Goal: Task Accomplishment & Management: Complete application form

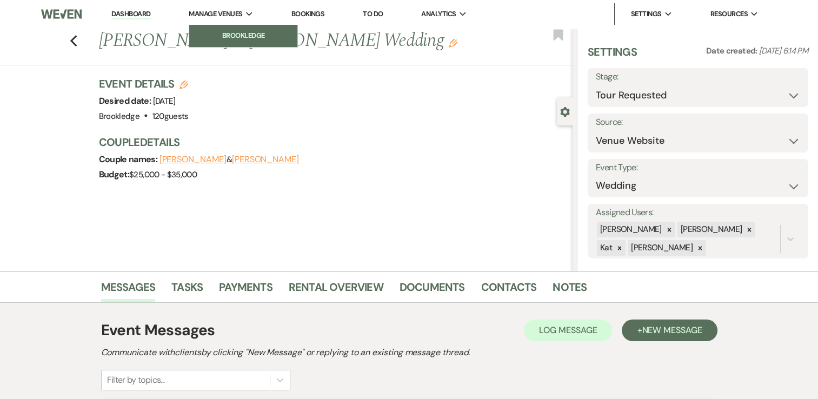
click at [226, 28] on link "Brookledge" at bounding box center [243, 36] width 108 height 22
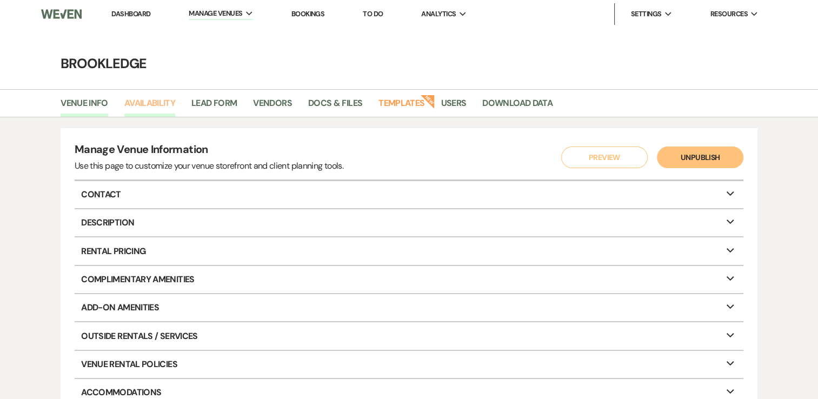
click at [147, 102] on link "Availability" at bounding box center [149, 106] width 51 height 21
select select "3"
select select "2026"
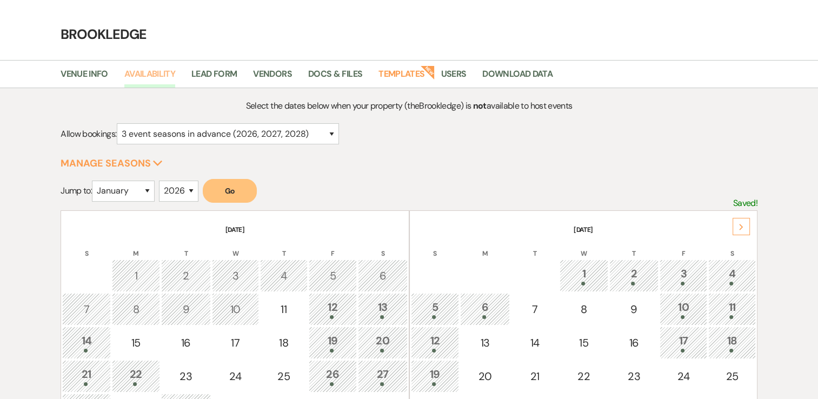
scroll to position [54, 0]
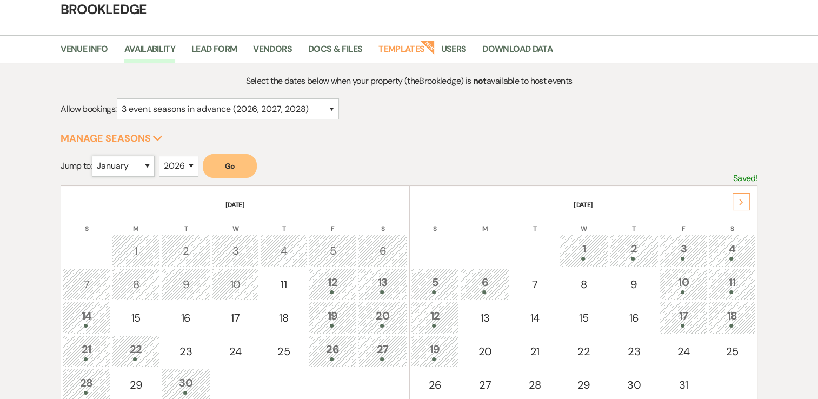
click at [144, 163] on select "January February March April May June July August September October November De…" at bounding box center [123, 166] width 63 height 21
select select "6"
click at [95, 156] on select "January February March April May June July August September October November De…" at bounding box center [123, 166] width 63 height 21
click at [243, 158] on button "Go" at bounding box center [230, 166] width 54 height 24
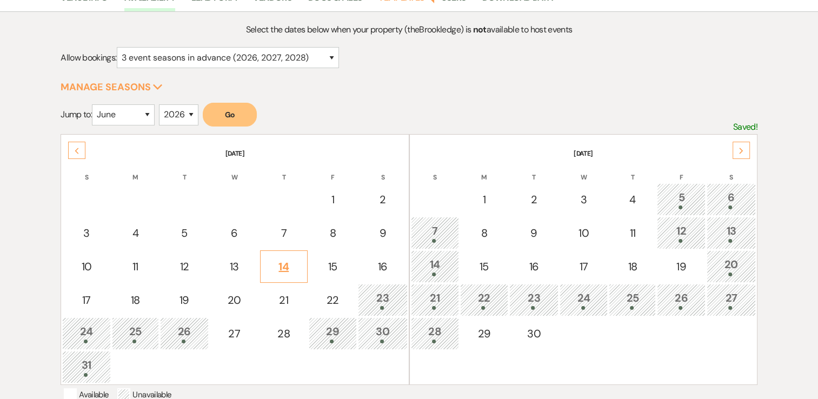
scroll to position [216, 0]
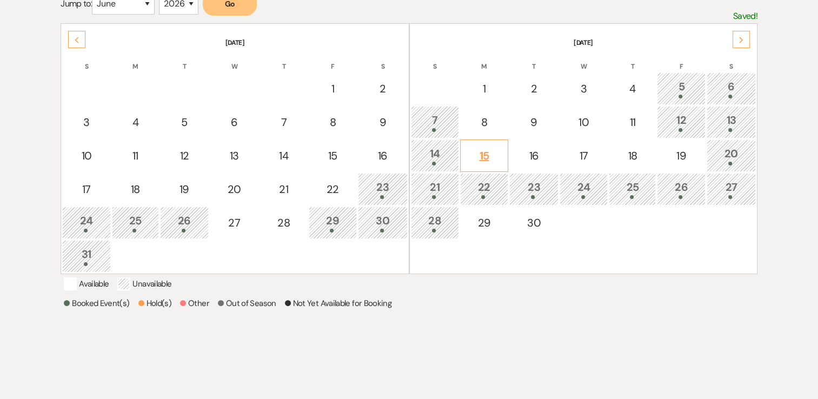
click at [492, 157] on div "15" at bounding box center [484, 156] width 36 height 16
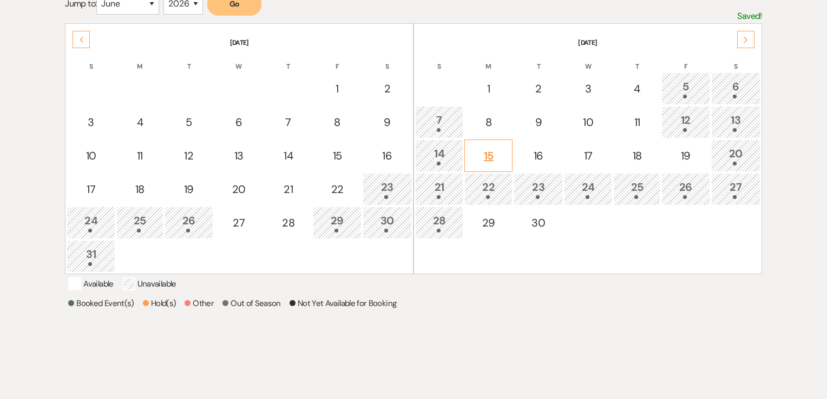
select select "other"
select select "false"
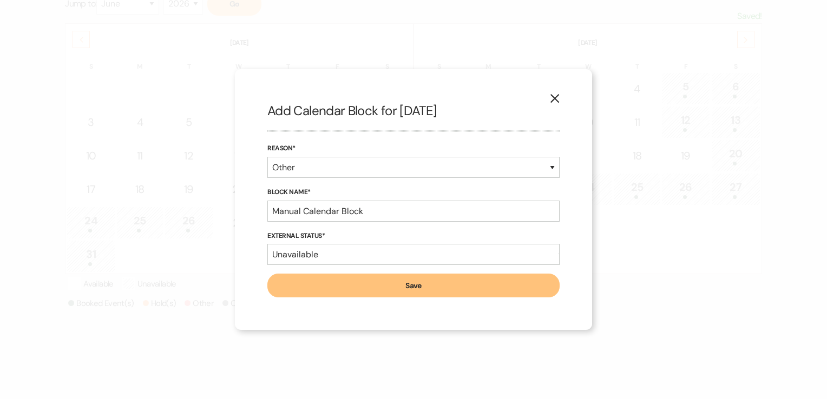
click at [551, 102] on use "button" at bounding box center [554, 98] width 9 height 9
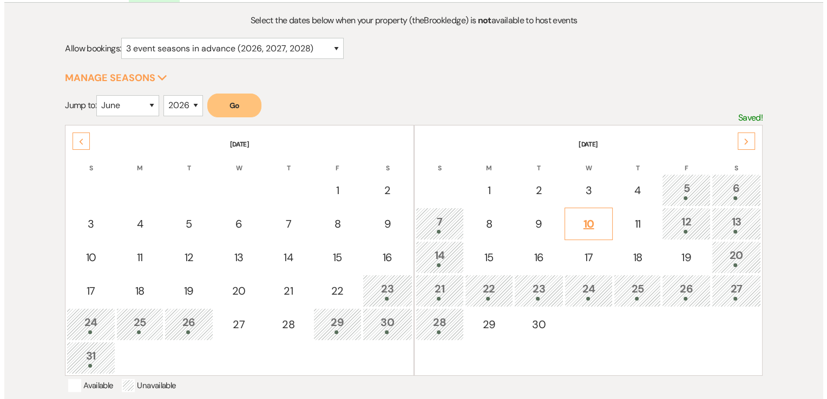
scroll to position [0, 0]
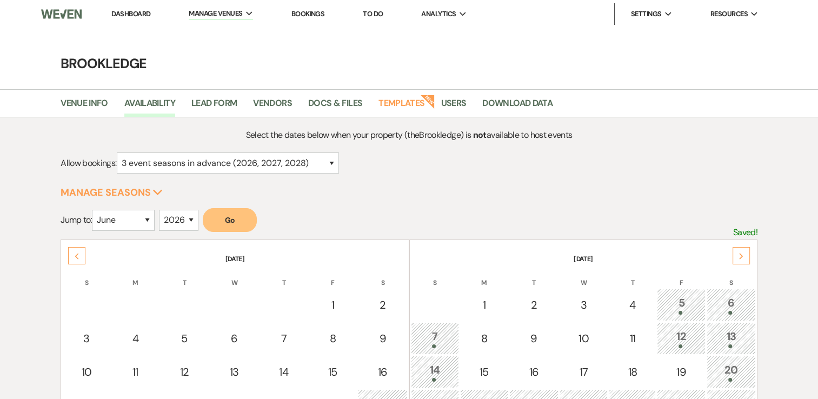
click at [118, 14] on link "Dashboard" at bounding box center [130, 13] width 39 height 9
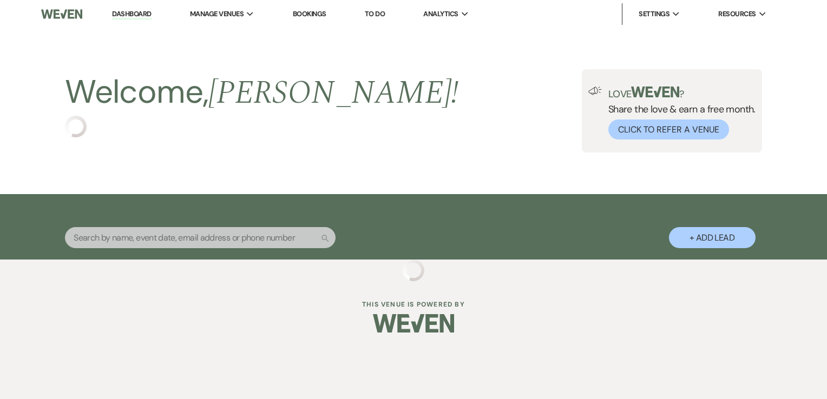
click at [690, 232] on button "+ Add Lead" at bounding box center [712, 237] width 87 height 21
select select "639"
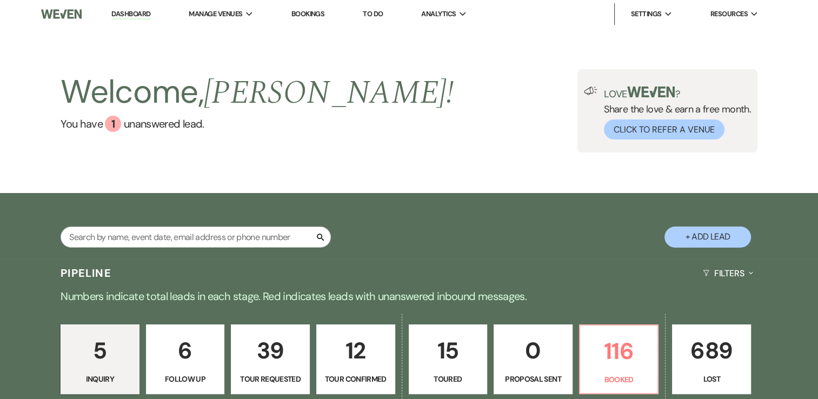
click at [723, 238] on button "+ Add Lead" at bounding box center [708, 237] width 87 height 21
select select "639"
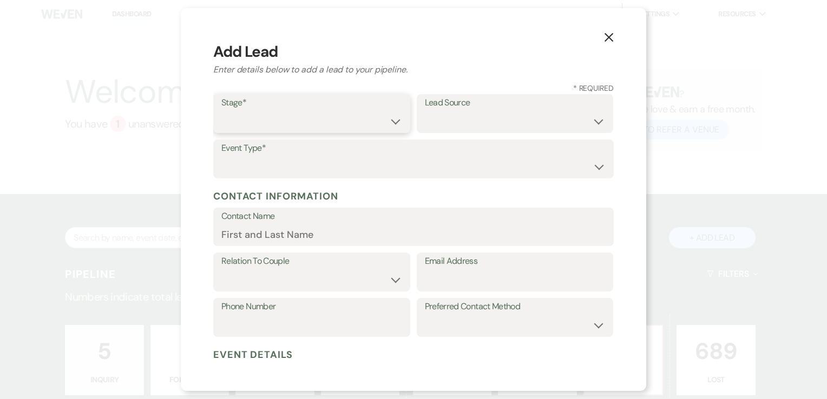
click at [319, 114] on select "Inquiry Follow Up Tour Requested Tour Confirmed Toured Proposal Sent Booked Lost" at bounding box center [311, 121] width 181 height 21
select select "7"
click at [221, 111] on select "Inquiry Follow Up Tour Requested Tour Confirmed Toured Proposal Sent Booked Lost" at bounding box center [311, 121] width 181 height 21
click at [454, 112] on select "Weven Venue Website Instagram Facebook Pinterest Google The Knot Wedding Wire H…" at bounding box center [515, 121] width 181 height 21
select select "12"
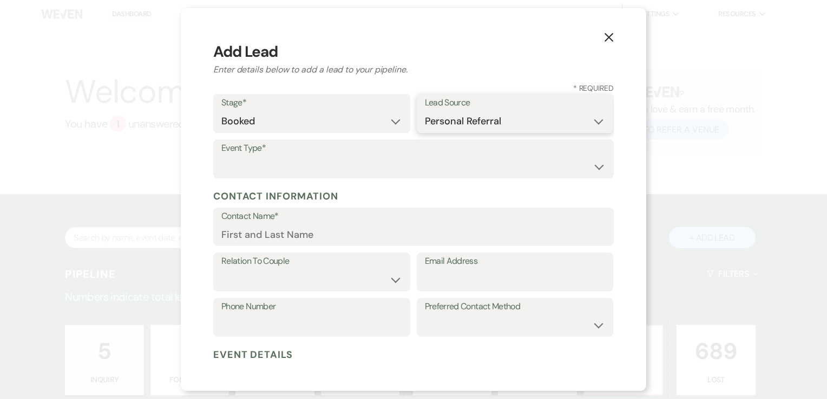
click at [425, 111] on select "Weven Venue Website Instagram Facebook Pinterest Google The Knot Wedding Wire H…" at bounding box center [515, 121] width 181 height 21
click at [314, 166] on select "Wedding Anniversary Party Baby Shower Bachelorette / Bachelor Party Birthday Pa…" at bounding box center [413, 166] width 384 height 21
select select "21"
click at [221, 156] on select "Wedding Anniversary Party Baby Shower Bachelorette / Bachelor Party Birthday Pa…" at bounding box center [413, 166] width 384 height 21
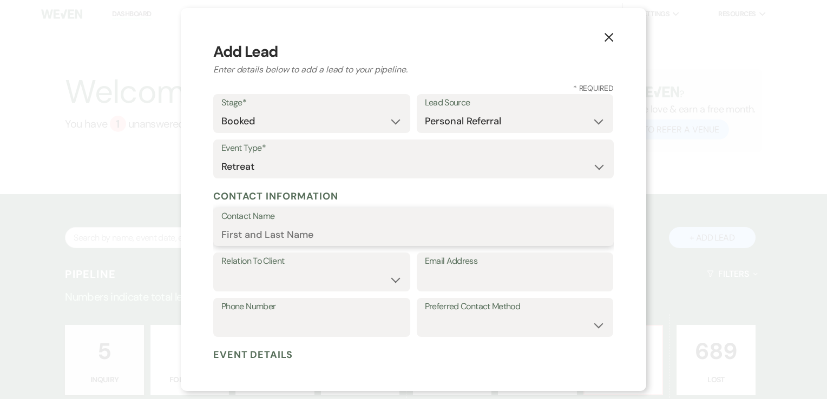
click at [342, 235] on input "Contact Name" at bounding box center [413, 234] width 384 height 21
type input "[PERSON_NAME]"
click at [478, 279] on input "Email Address" at bounding box center [515, 279] width 181 height 21
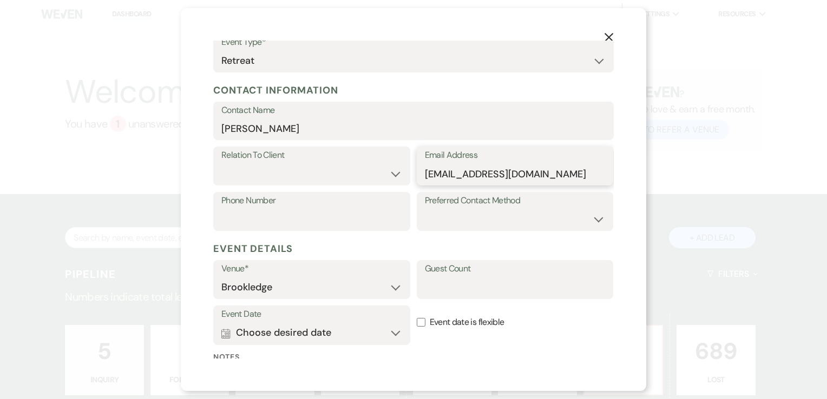
scroll to position [108, 0]
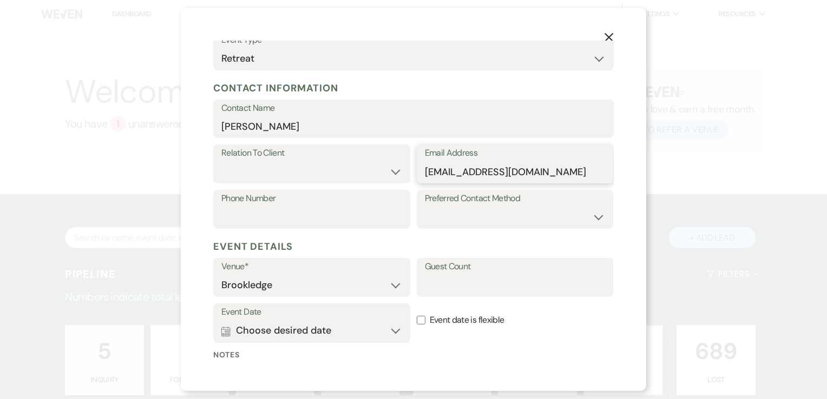
type input "[EMAIL_ADDRESS][DOMAIN_NAME]"
click at [393, 166] on select "Client Event Planner Parent of Client Family Member Friend Other" at bounding box center [311, 171] width 181 height 21
select select "1"
click at [221, 161] on select "Client Event Planner Parent of Client Family Member Friend Other" at bounding box center [311, 171] width 181 height 21
click at [377, 326] on button "Calendar Choose desired date Expand" at bounding box center [311, 331] width 181 height 22
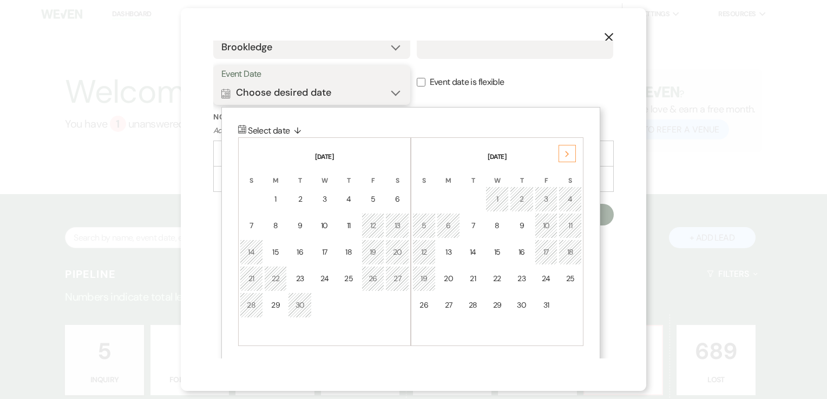
scroll to position [346, 0]
click at [567, 152] on icon "Next" at bounding box center [566, 154] width 5 height 6
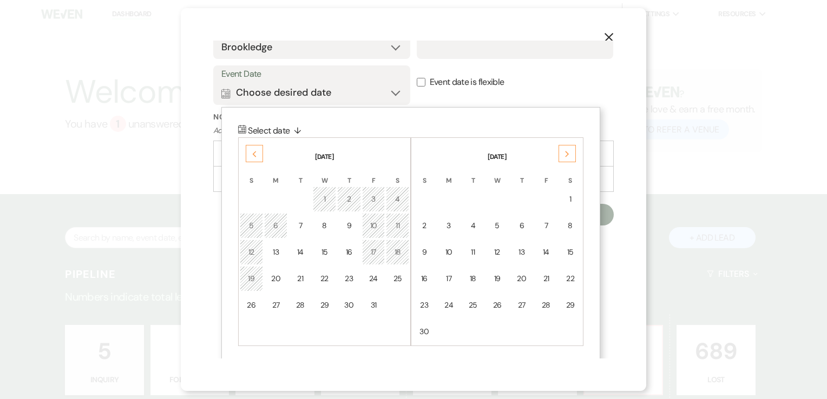
click at [567, 152] on icon "Next" at bounding box center [566, 154] width 5 height 6
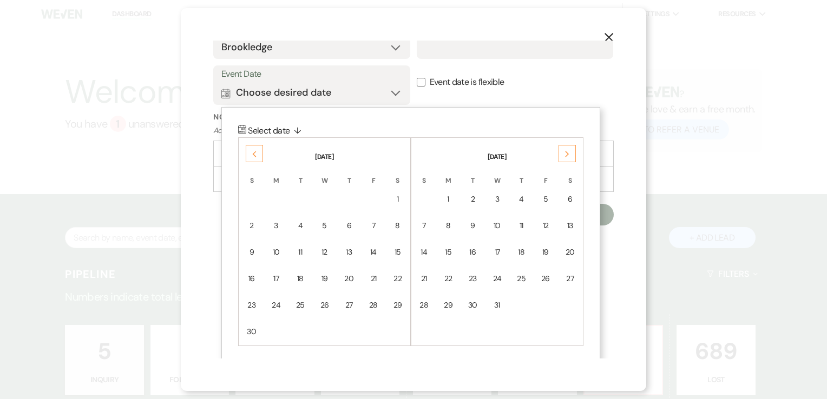
click at [567, 152] on icon "Next" at bounding box center [566, 154] width 5 height 6
click at [567, 152] on use at bounding box center [567, 154] width 4 height 6
click at [565, 153] on icon "Next" at bounding box center [566, 154] width 5 height 6
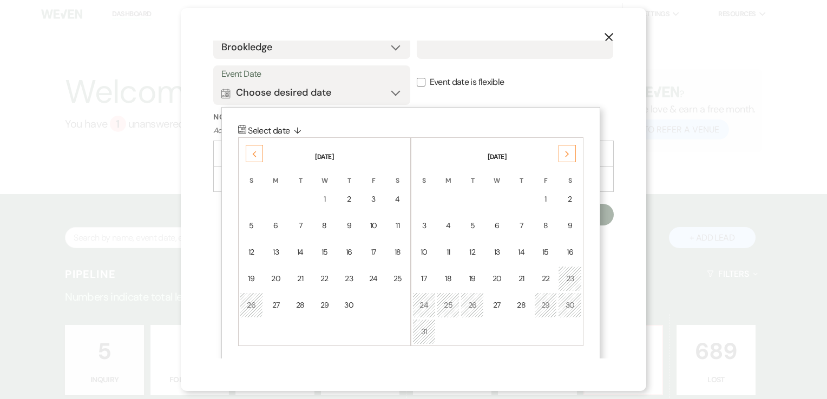
click at [565, 153] on icon "Next" at bounding box center [566, 154] width 5 height 6
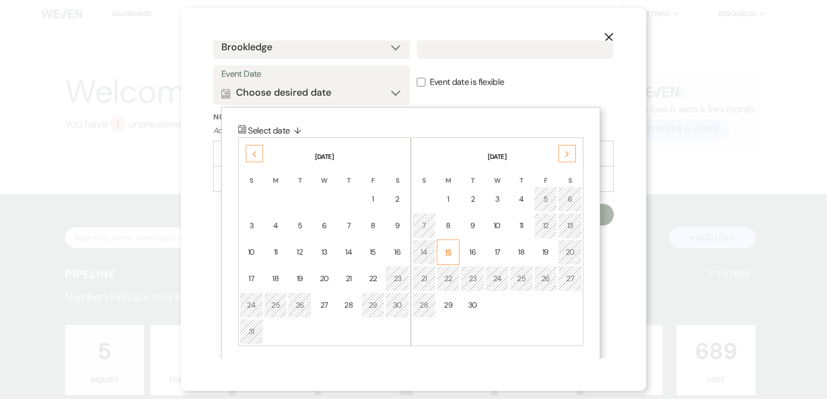
click at [444, 250] on div "15" at bounding box center [448, 252] width 9 height 11
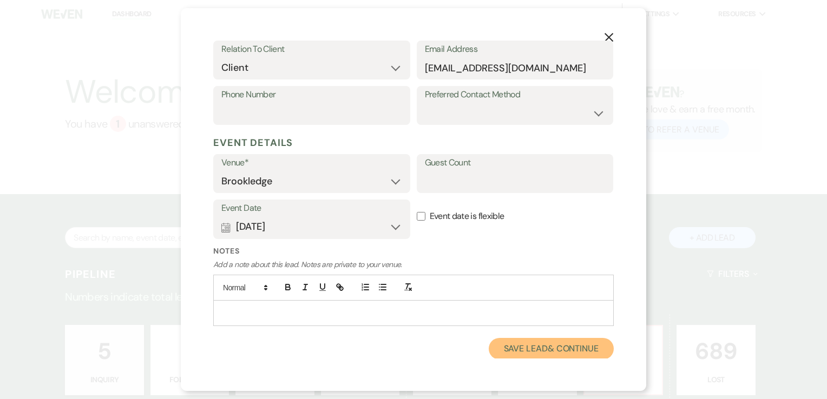
click at [520, 347] on button "Save Lead & Continue" at bounding box center [550, 349] width 125 height 22
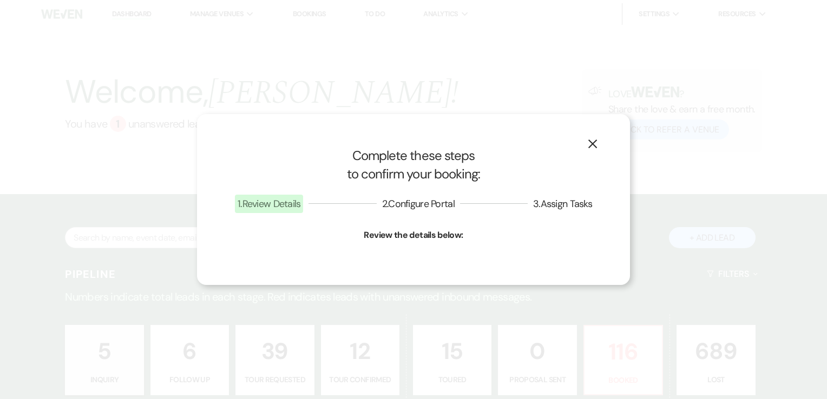
select select "21"
select select "639"
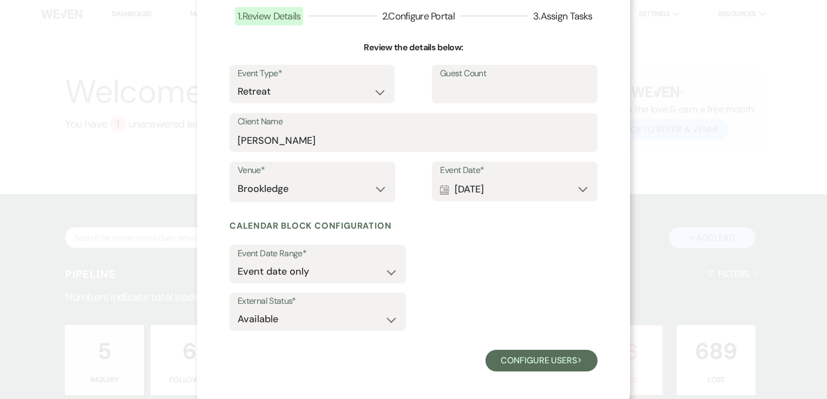
scroll to position [78, 0]
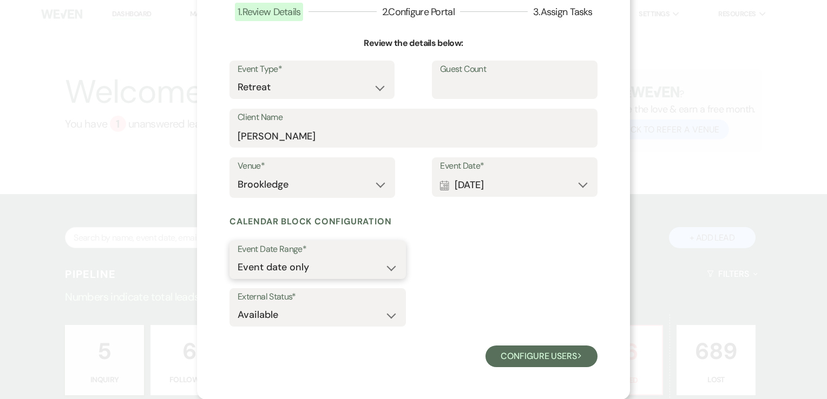
click at [388, 271] on select "Event date only Event date and" at bounding box center [317, 267] width 160 height 21
select select "eventDateAnd"
click at [237, 257] on select "Event date only Event date and" at bounding box center [317, 267] width 160 height 21
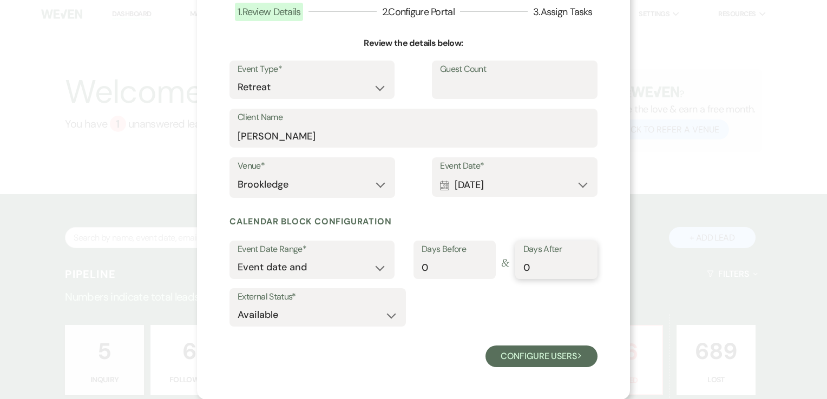
click at [534, 266] on input "0" at bounding box center [556, 267] width 66 height 21
type input "4"
click at [385, 321] on select "Available Unavailable" at bounding box center [317, 315] width 160 height 21
select select "false"
click at [237, 305] on select "Available Unavailable" at bounding box center [317, 315] width 160 height 21
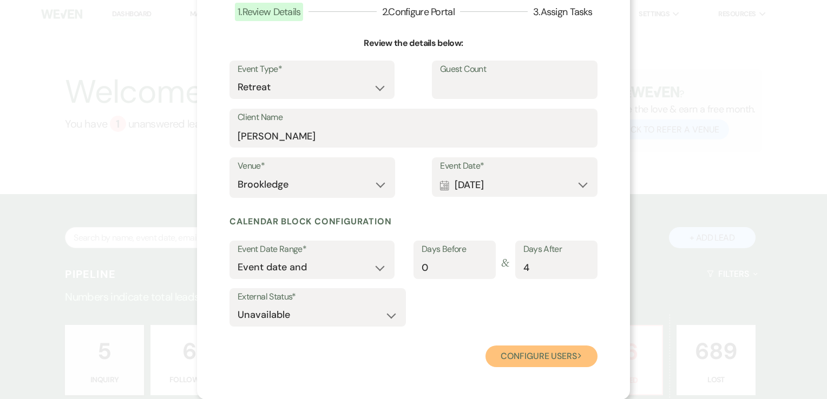
click at [554, 362] on button "Configure users Next" at bounding box center [541, 357] width 112 height 22
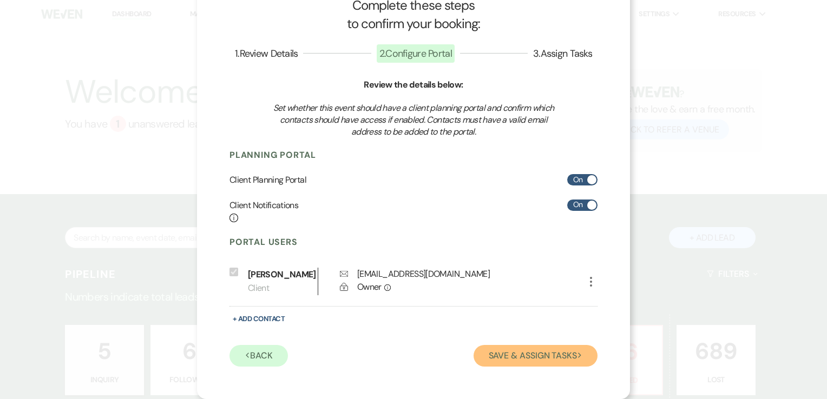
drag, startPoint x: 537, startPoint y: 354, endPoint x: 337, endPoint y: 331, distance: 201.0
click at [346, 335] on div "Portal Users Include on Planning Portal [PERSON_NAME] Client Envelope [EMAIL_AD…" at bounding box center [413, 301] width 368 height 130
click at [277, 319] on button "+ Add Contact" at bounding box center [258, 319] width 58 height 14
select select "6"
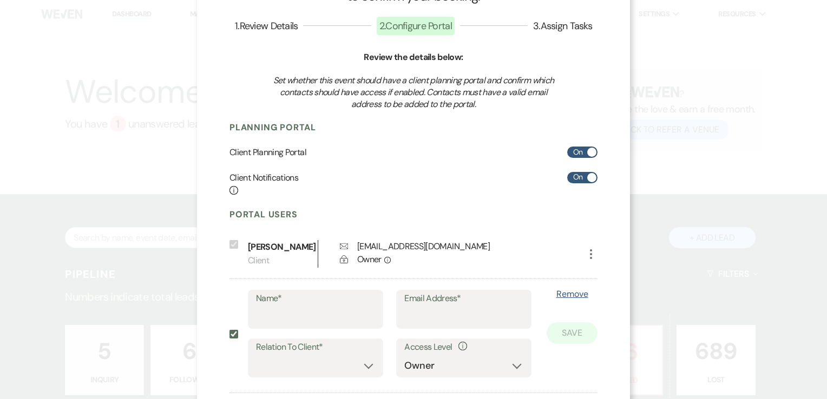
scroll to position [91, 0]
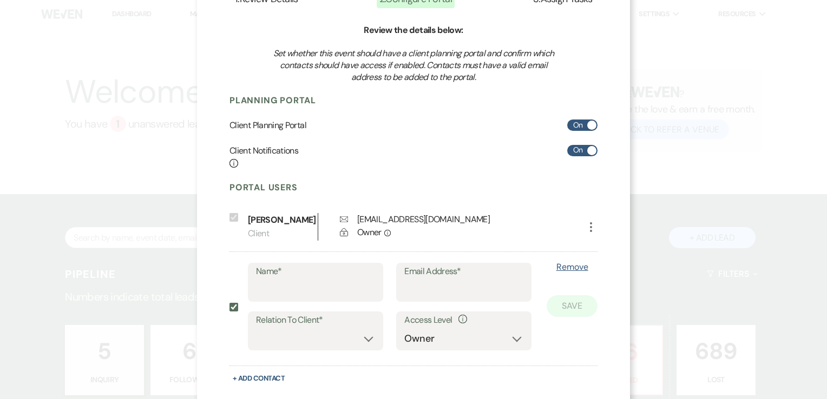
click at [580, 269] on button "Remove" at bounding box center [571, 267] width 51 height 9
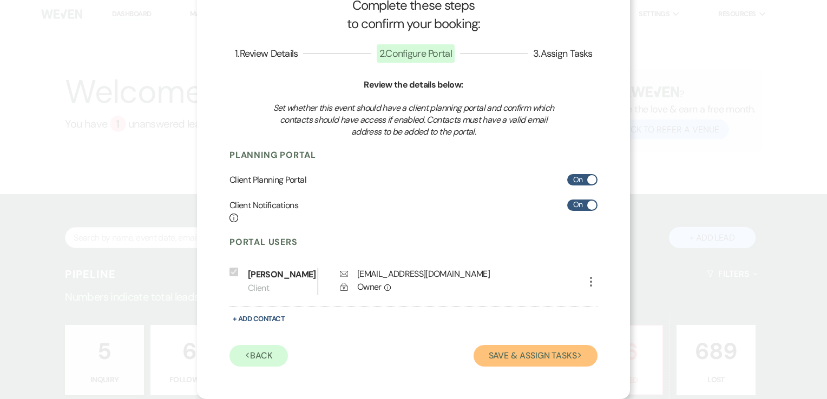
click at [541, 355] on button "Save & Assign Tasks Next" at bounding box center [535, 356] width 124 height 22
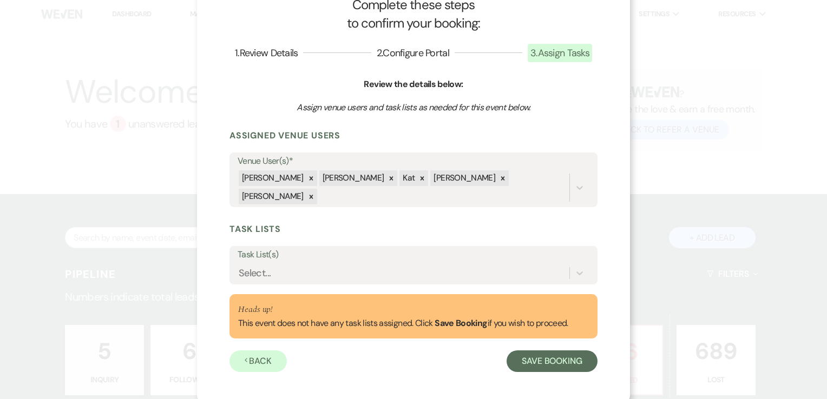
scroll to position [26, 0]
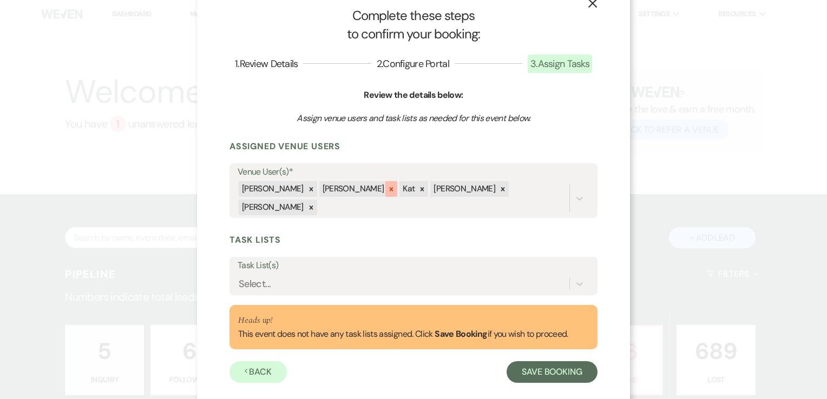
click at [385, 189] on div at bounding box center [391, 189] width 12 height 16
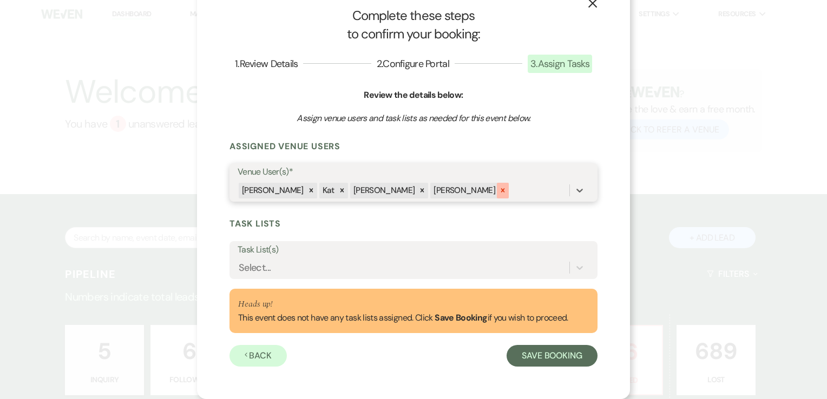
click at [499, 192] on icon at bounding box center [503, 191] width 8 height 8
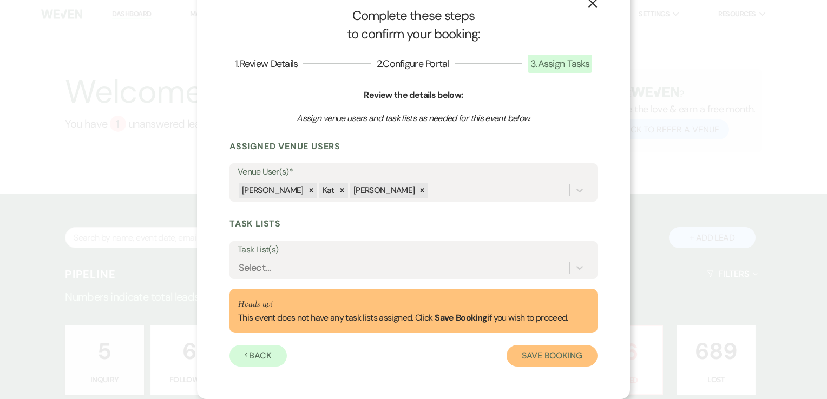
click at [537, 355] on button "Save Booking" at bounding box center [551, 356] width 91 height 22
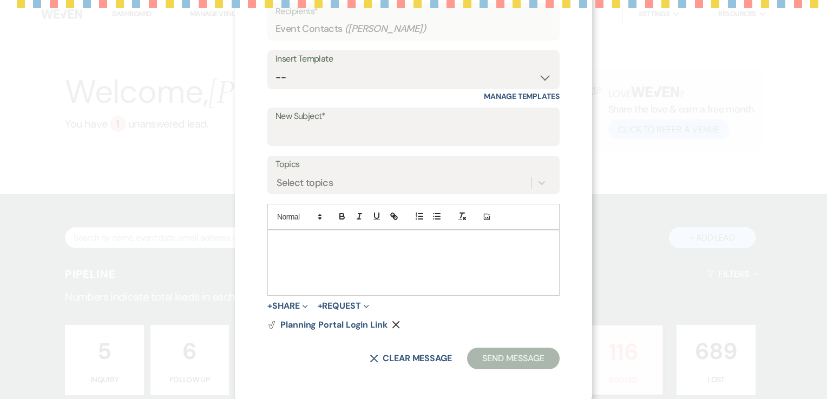
scroll to position [60, 0]
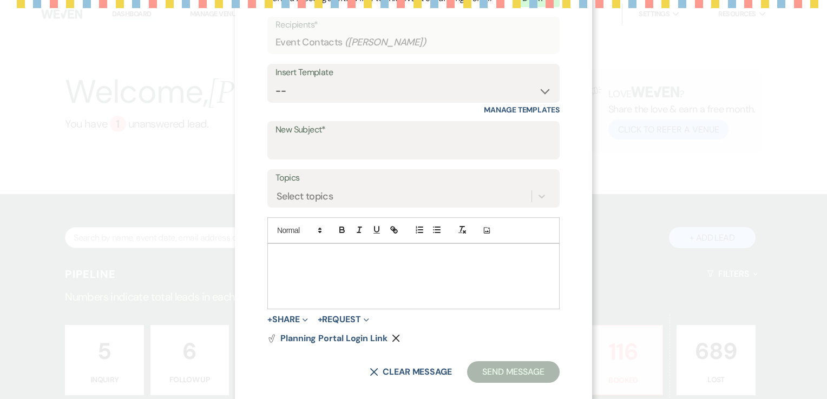
click at [370, 261] on p at bounding box center [413, 256] width 275 height 12
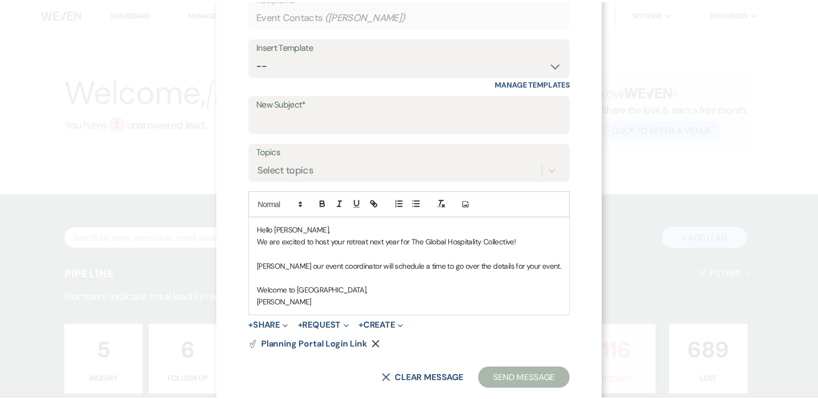
scroll to position [108, 0]
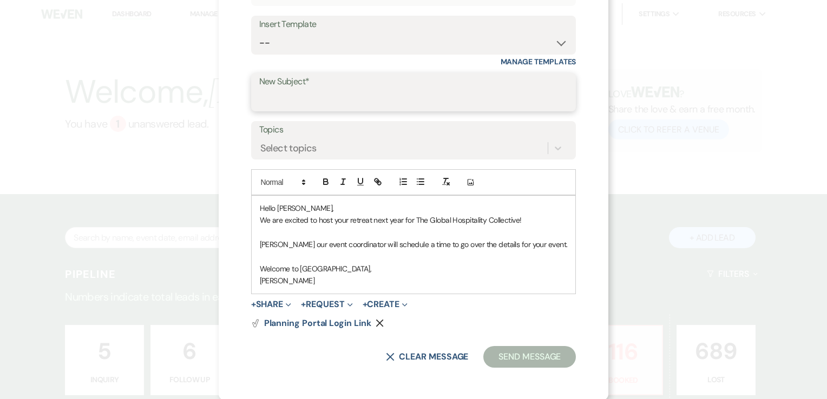
click at [411, 97] on input "New Subject*" at bounding box center [413, 99] width 309 height 21
type input "Welcome"
click at [511, 356] on button "Send Message" at bounding box center [529, 357] width 93 height 22
